Goal: Task Accomplishment & Management: Use online tool/utility

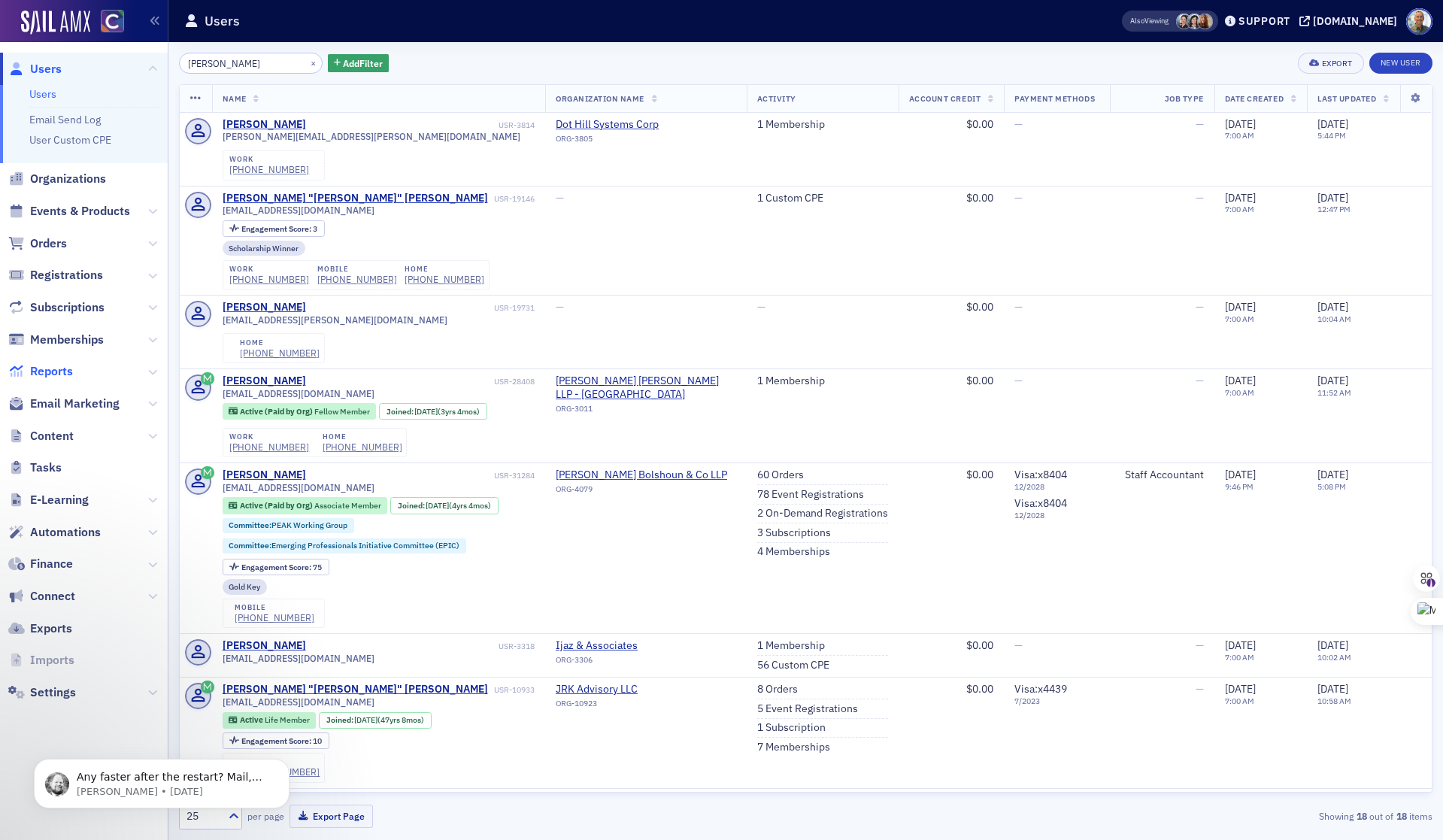
click at [59, 368] on span "Reports" at bounding box center [51, 371] width 43 height 17
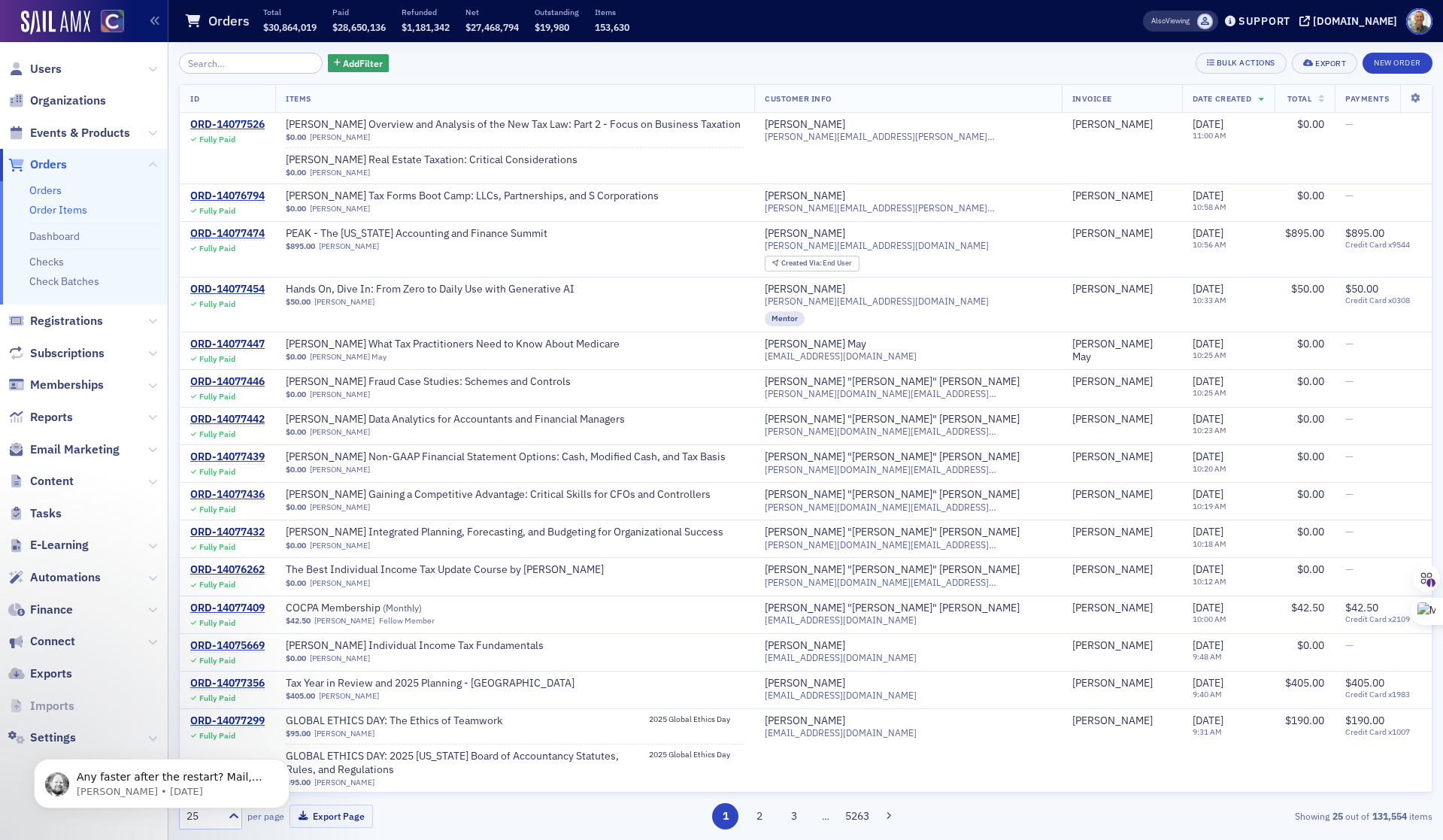
click at [65, 208] on link "Order Items" at bounding box center [58, 210] width 58 height 14
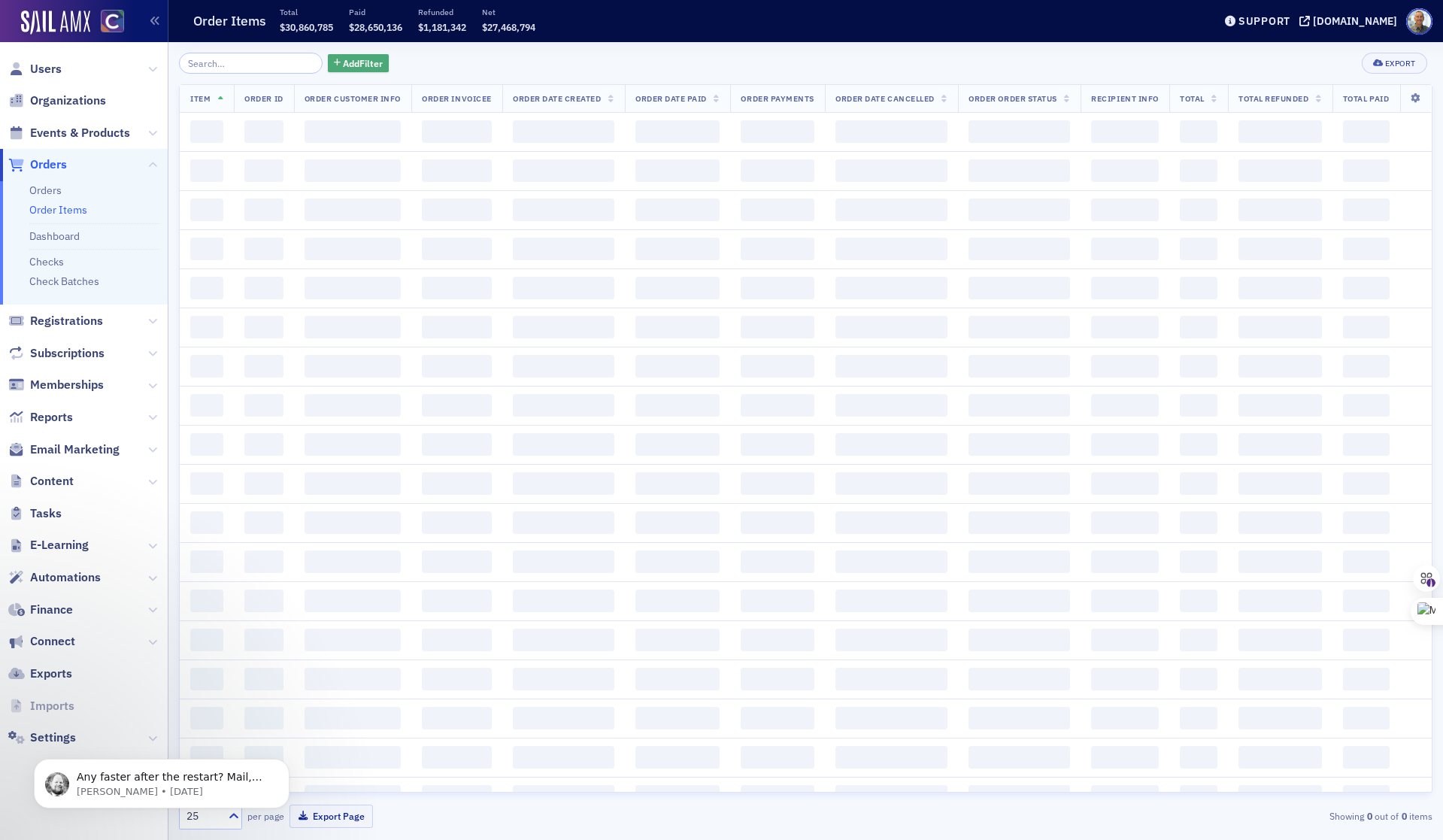
click at [343, 65] on span "Add Filter" at bounding box center [363, 63] width 40 height 14
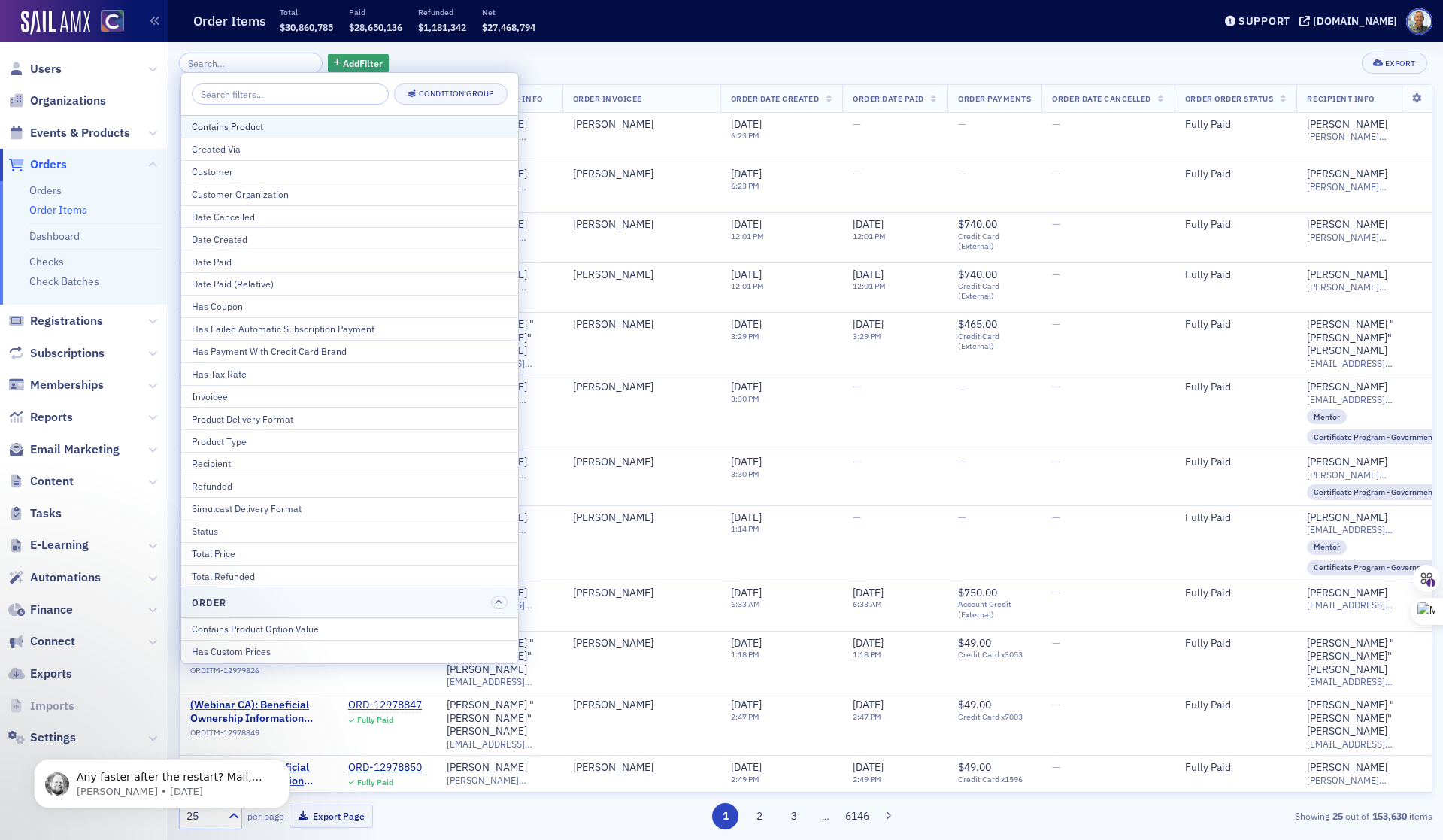
click at [253, 126] on div "Contains Product" at bounding box center [350, 127] width 316 height 14
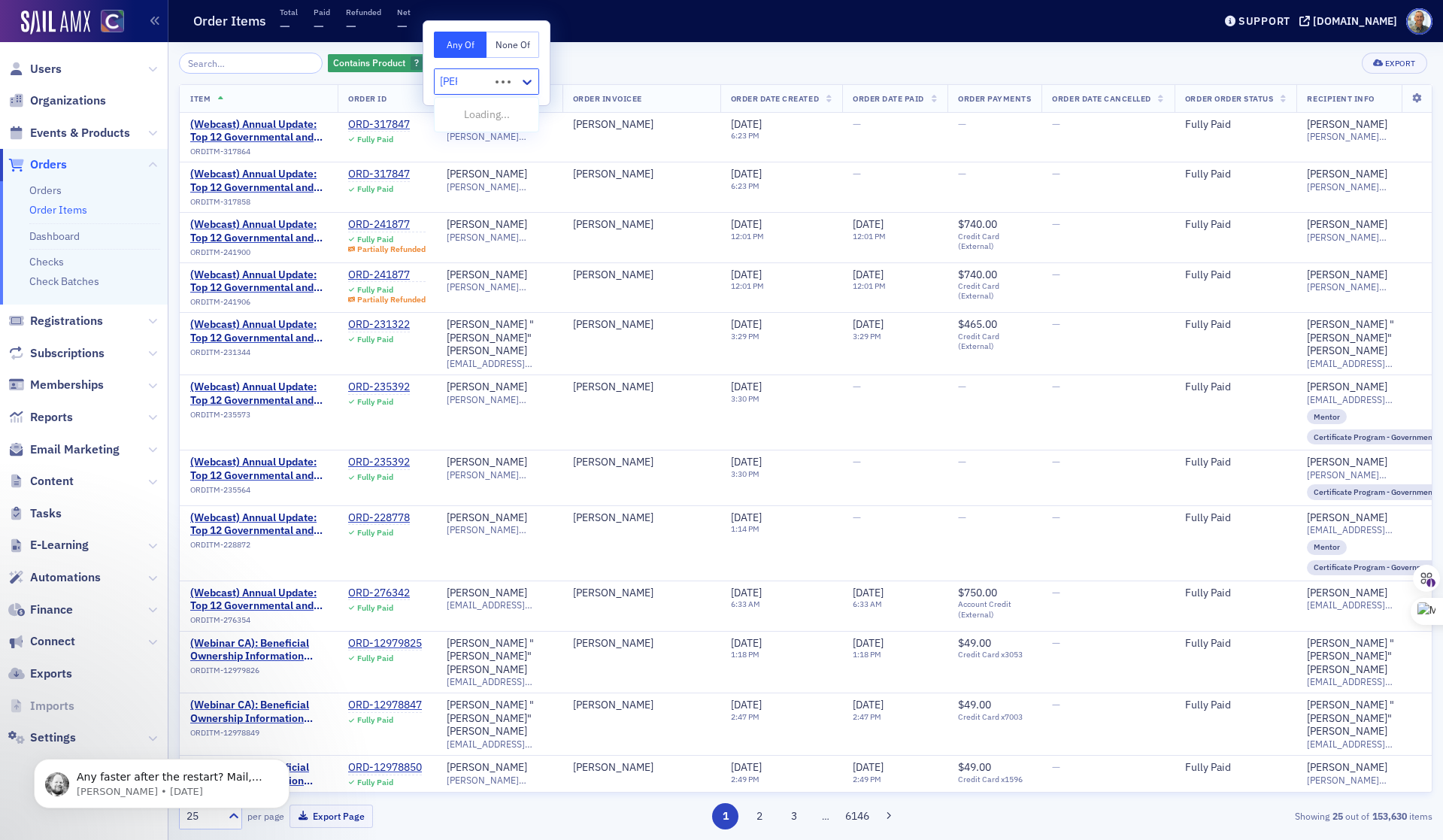
type input "roya"
click at [450, 116] on span "Royalty [Product]" at bounding box center [484, 115] width 80 height 16
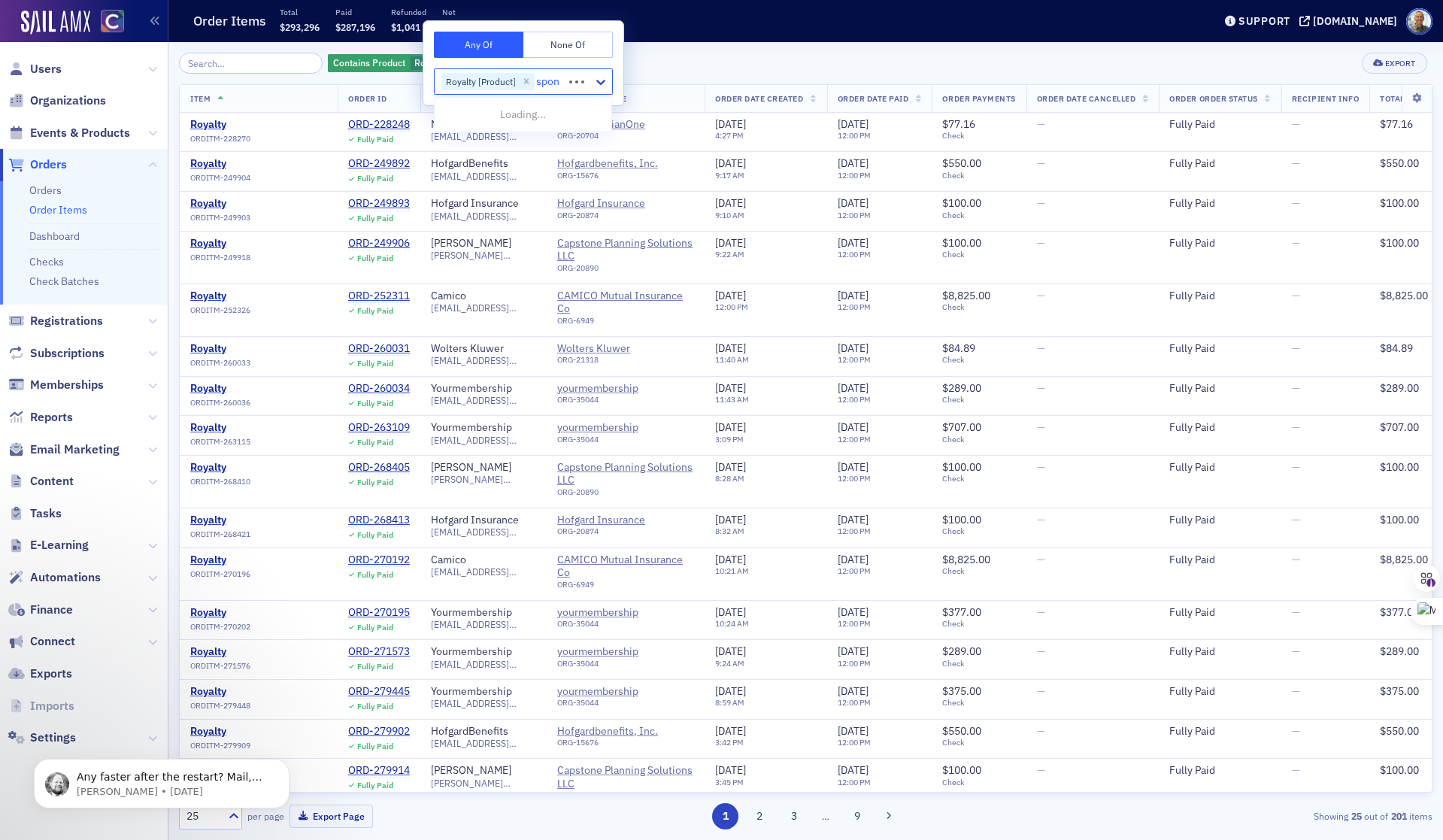
type input "spons"
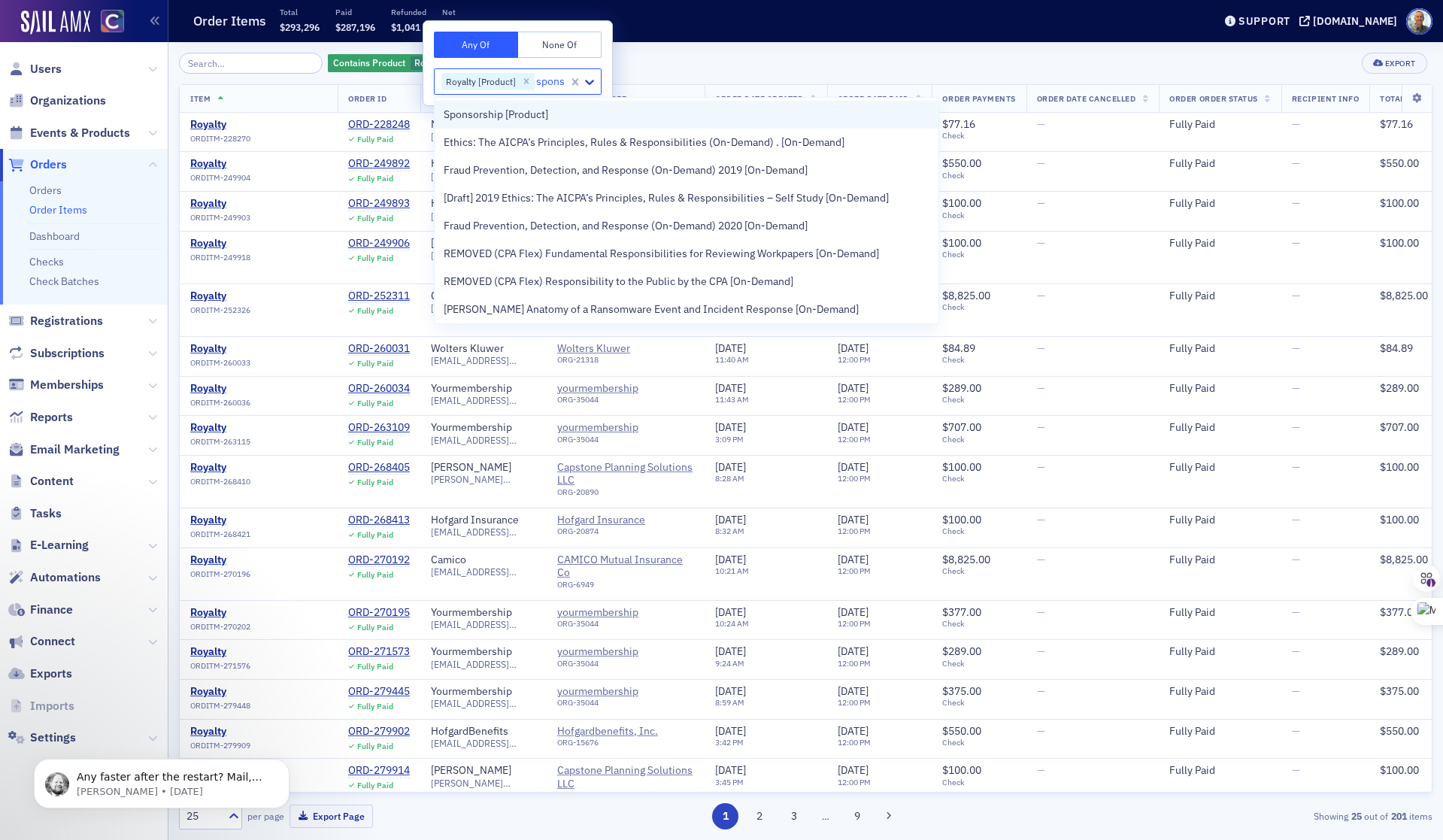
click at [480, 115] on span "Sponsorship [Product]" at bounding box center [496, 115] width 105 height 16
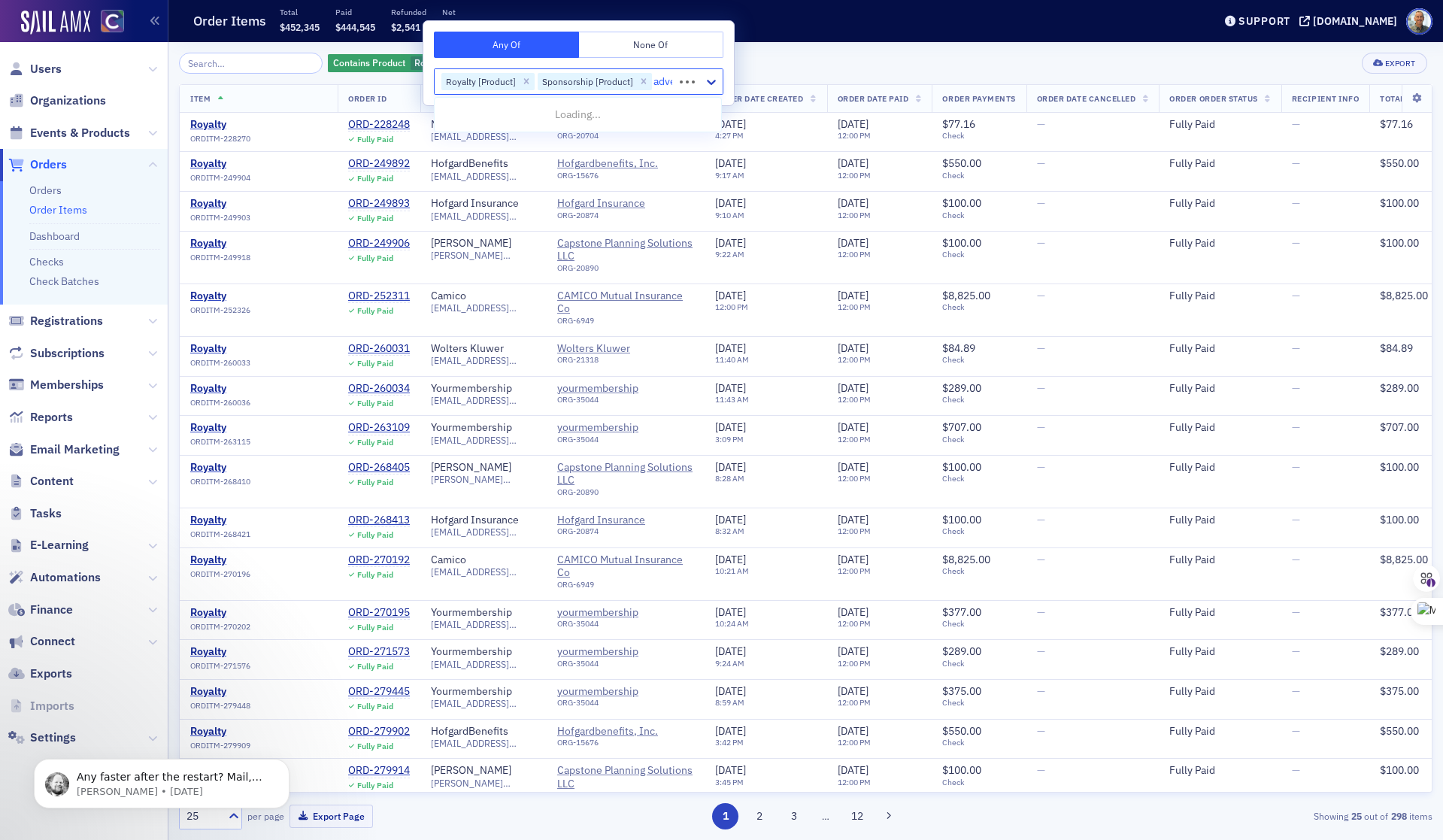
type input "adver"
click at [476, 117] on span "Advertising [Product]" at bounding box center [493, 115] width 99 height 16
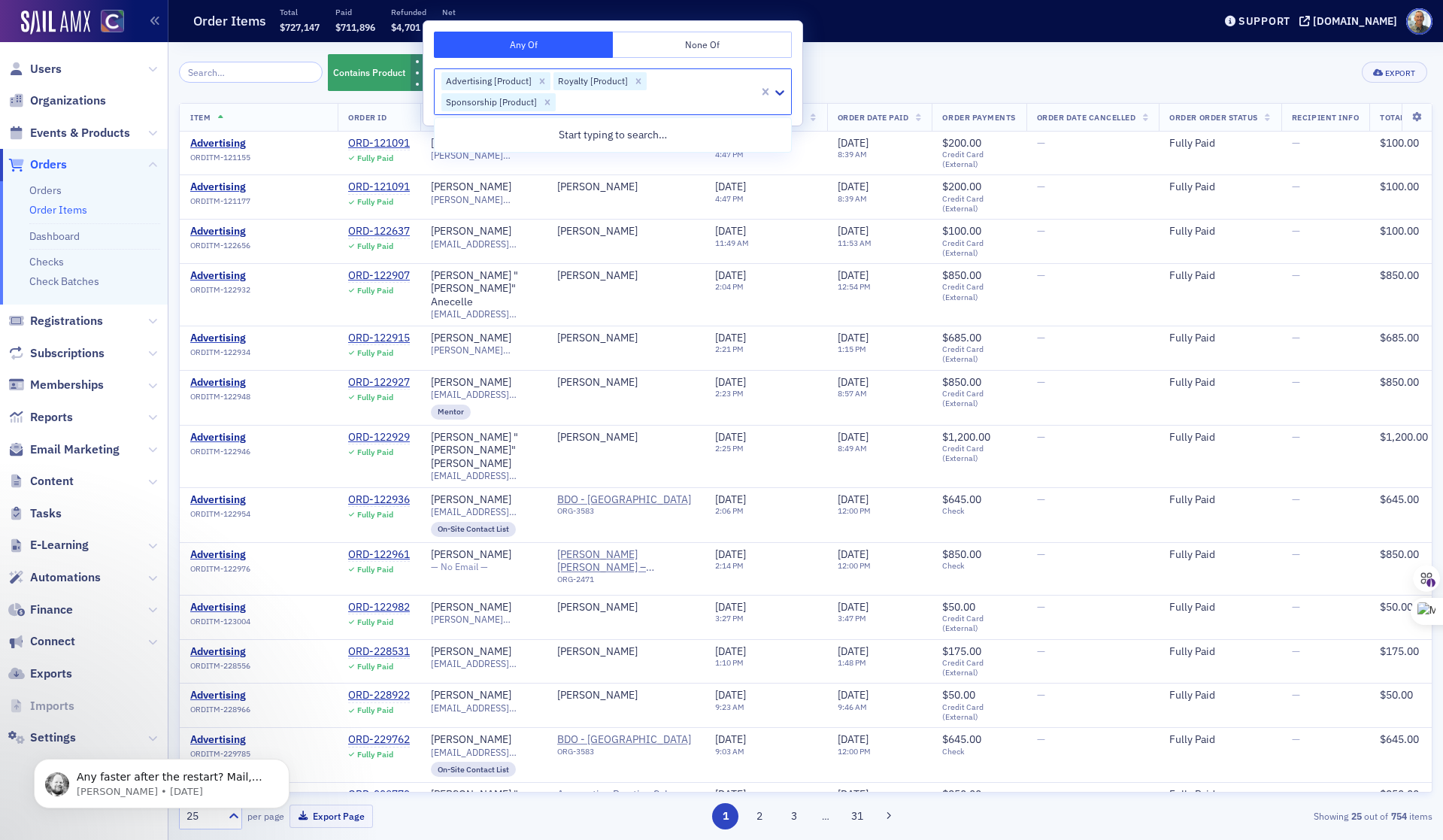
click at [828, 63] on div "Contains Product Royalty [Product] Sponsorship [Product] Advertising [Product] …" at bounding box center [806, 73] width 1254 height 40
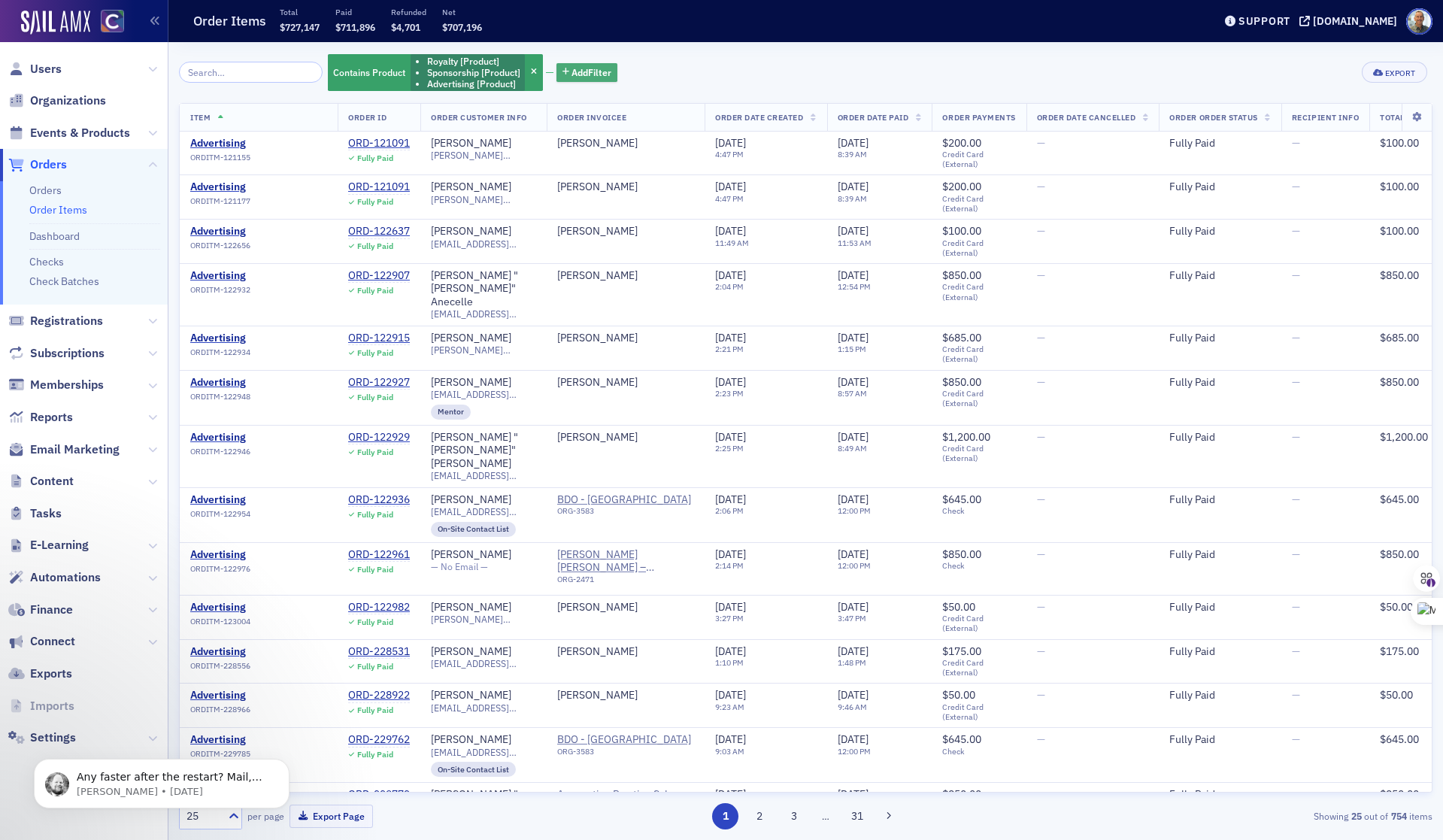
click at [575, 68] on span "Add Filter" at bounding box center [592, 72] width 40 height 14
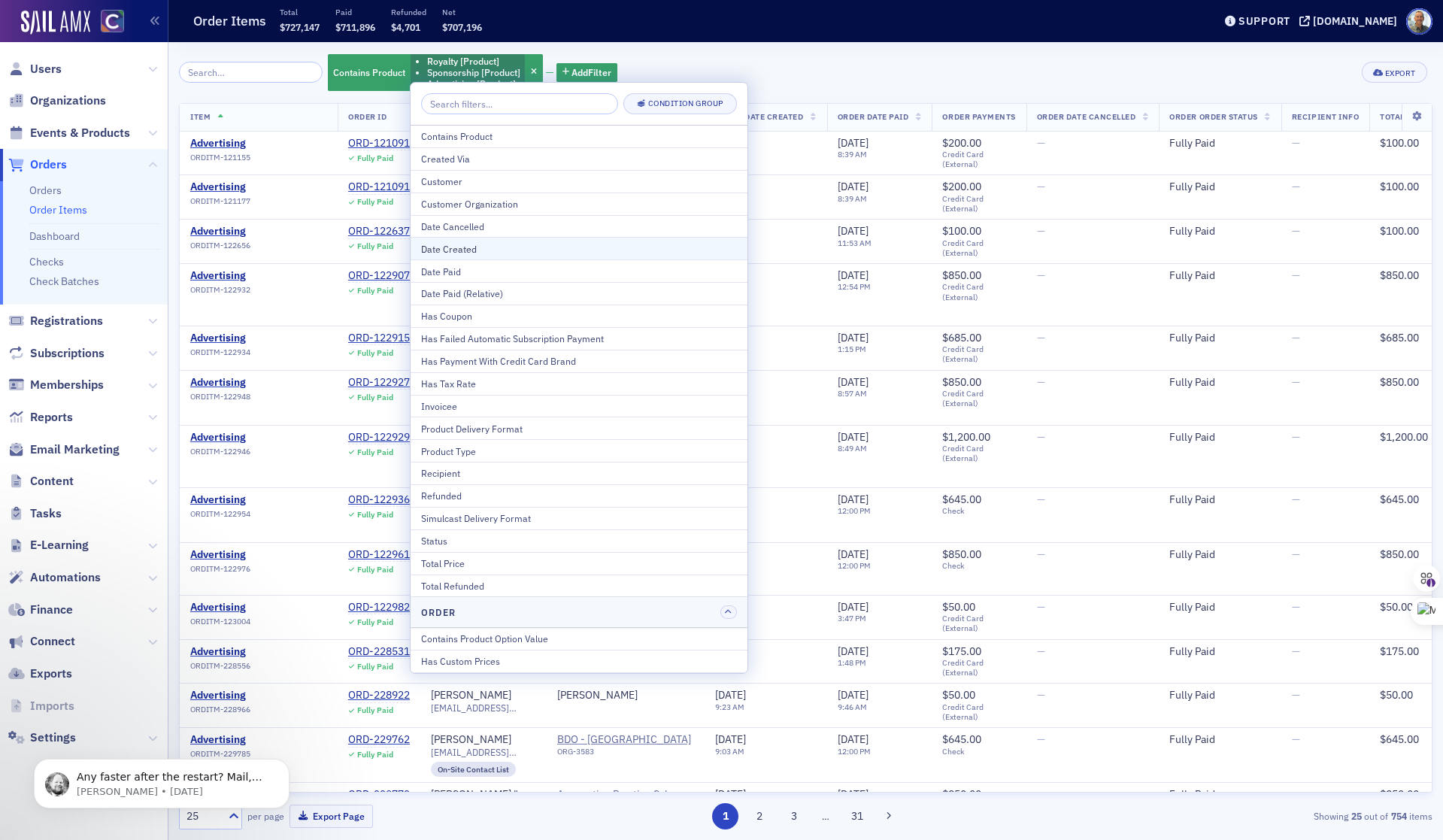
click at [463, 245] on div "Date Created" at bounding box center [579, 249] width 316 height 14
select select "9"
select select "2025"
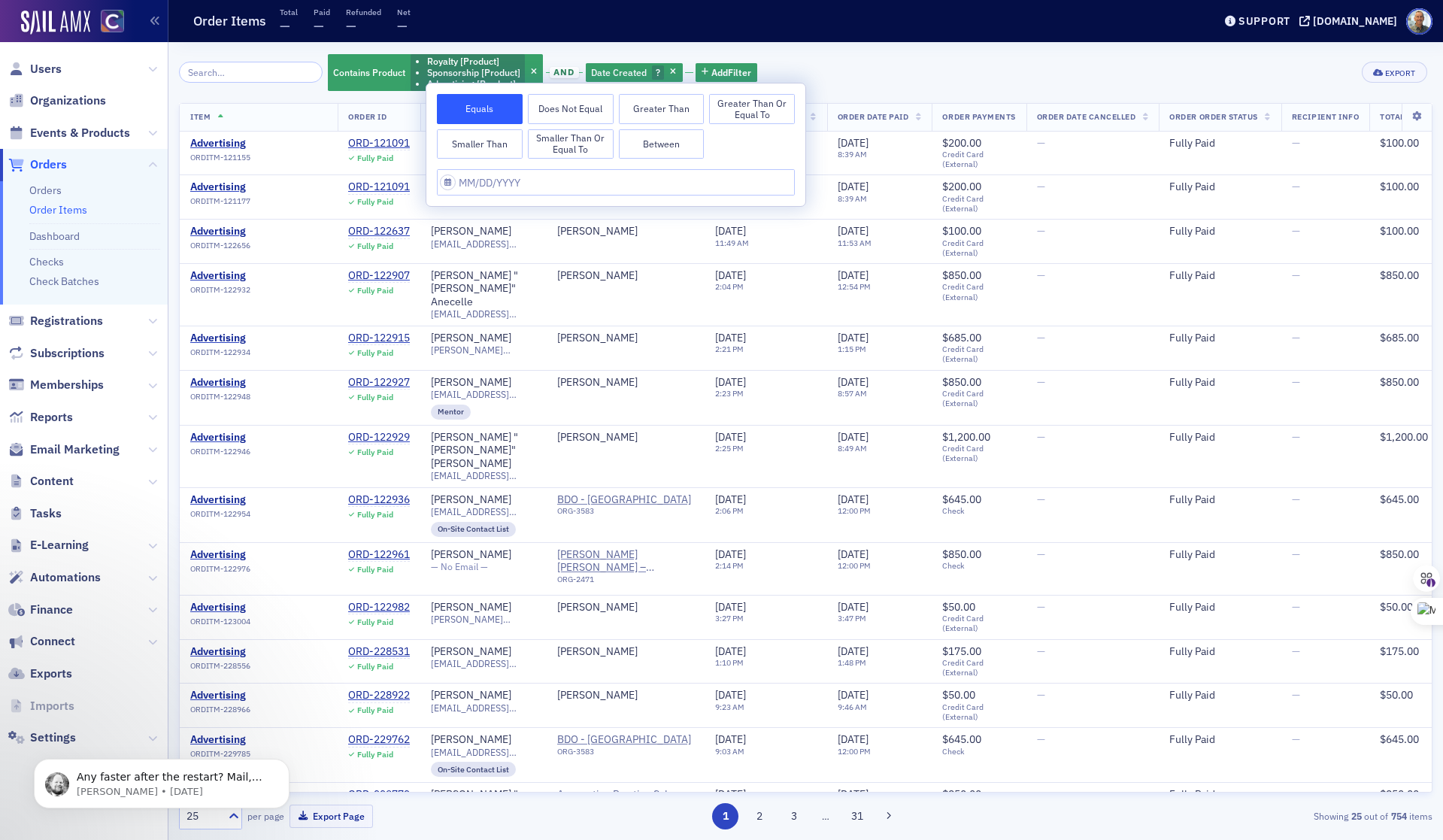
click at [733, 108] on button "Greater Than or Equal To" at bounding box center [752, 109] width 86 height 30
select select "9"
select select "2025"
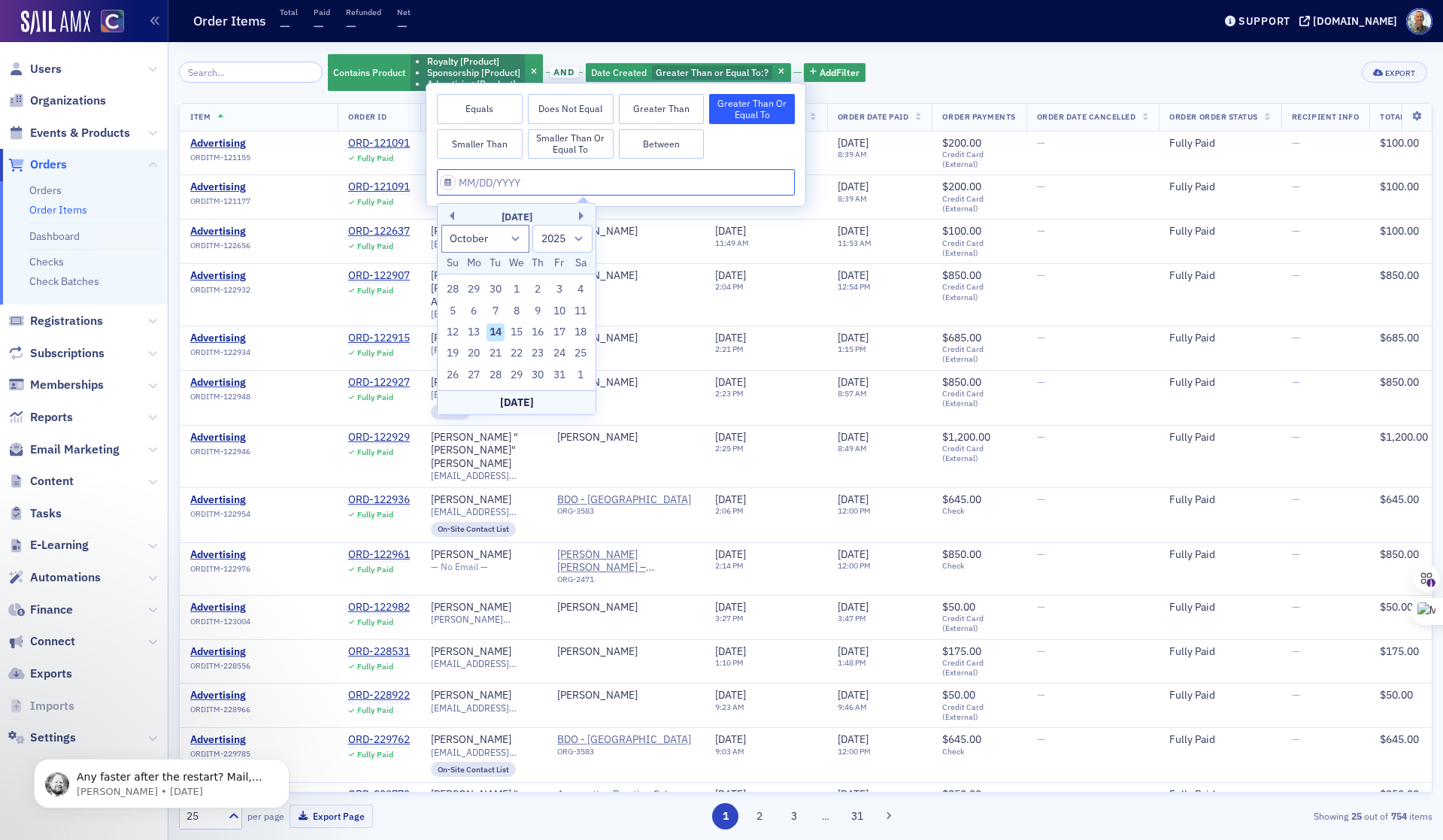
click at [447, 183] on input "text" at bounding box center [616, 182] width 358 height 26
click at [454, 308] on div "5" at bounding box center [453, 311] width 18 height 18
type input "[DATE]"
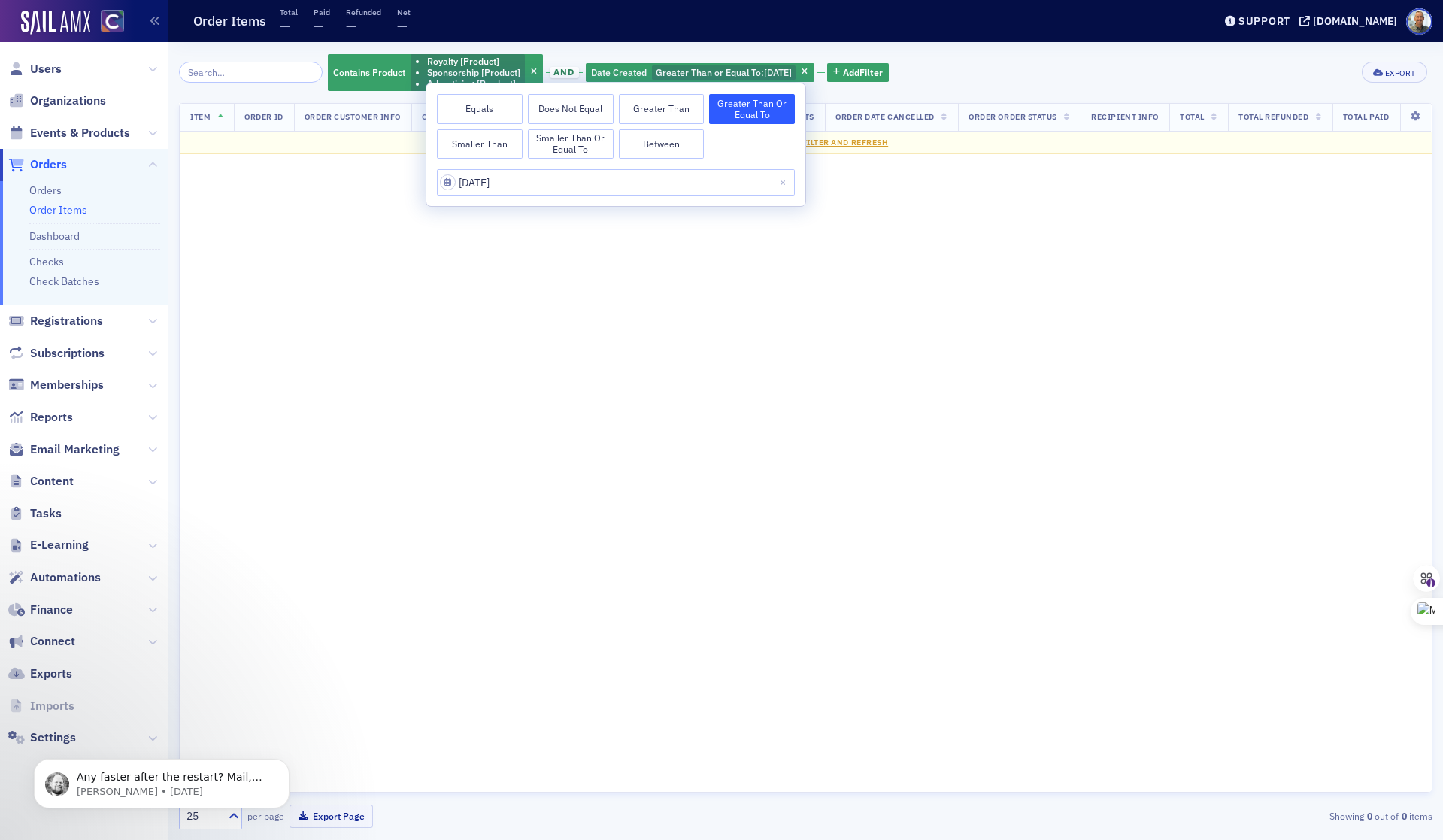
click at [673, 283] on div "Item Order ID Order Customer Info Order Invoicee Order Date Created Order Date …" at bounding box center [806, 448] width 1254 height 690
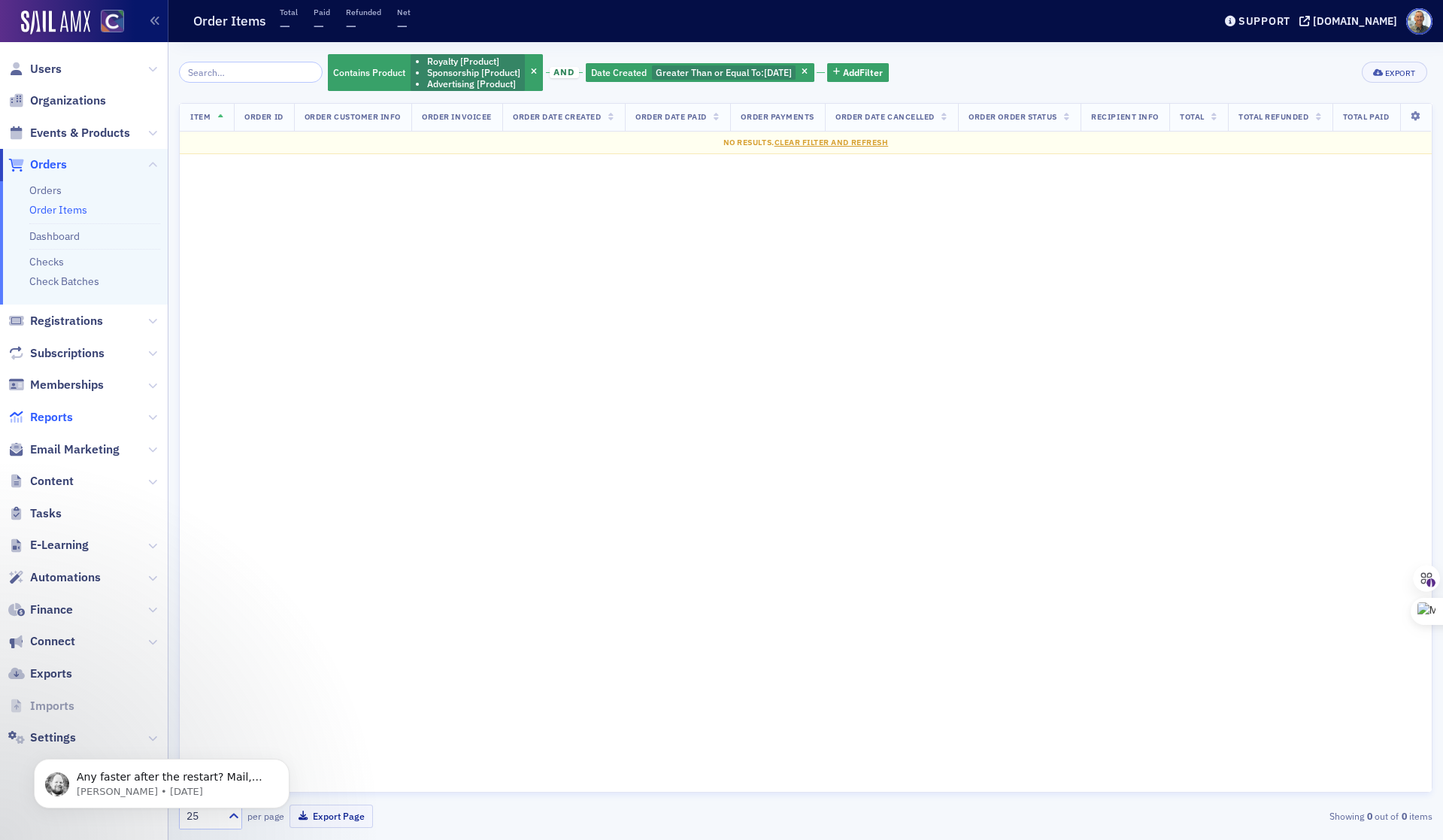
click at [65, 420] on span "Reports" at bounding box center [51, 417] width 43 height 17
